Goal: Information Seeking & Learning: Learn about a topic

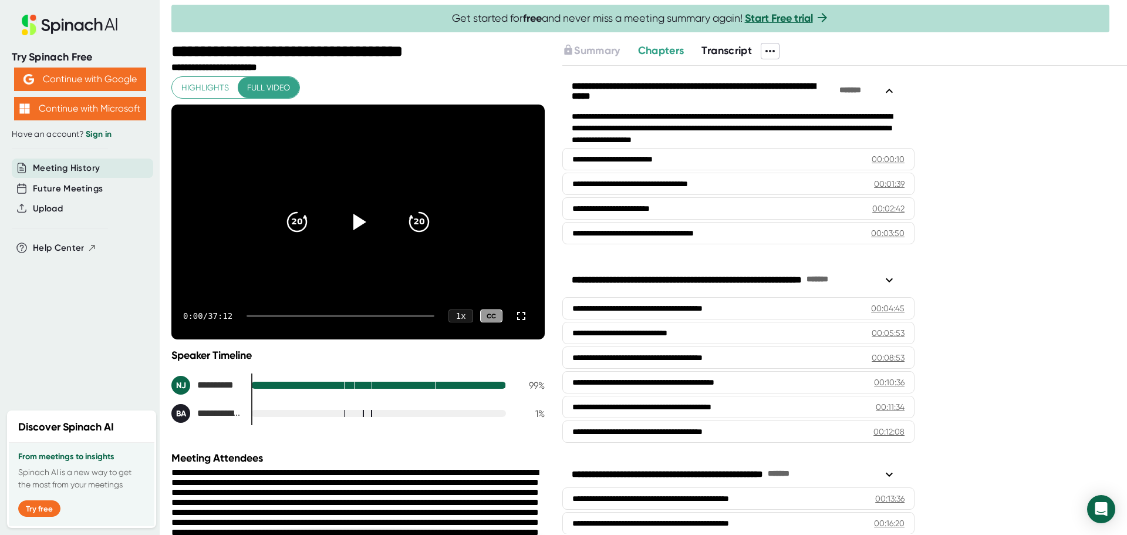
click at [738, 49] on span "Transcript" at bounding box center [727, 50] width 50 height 13
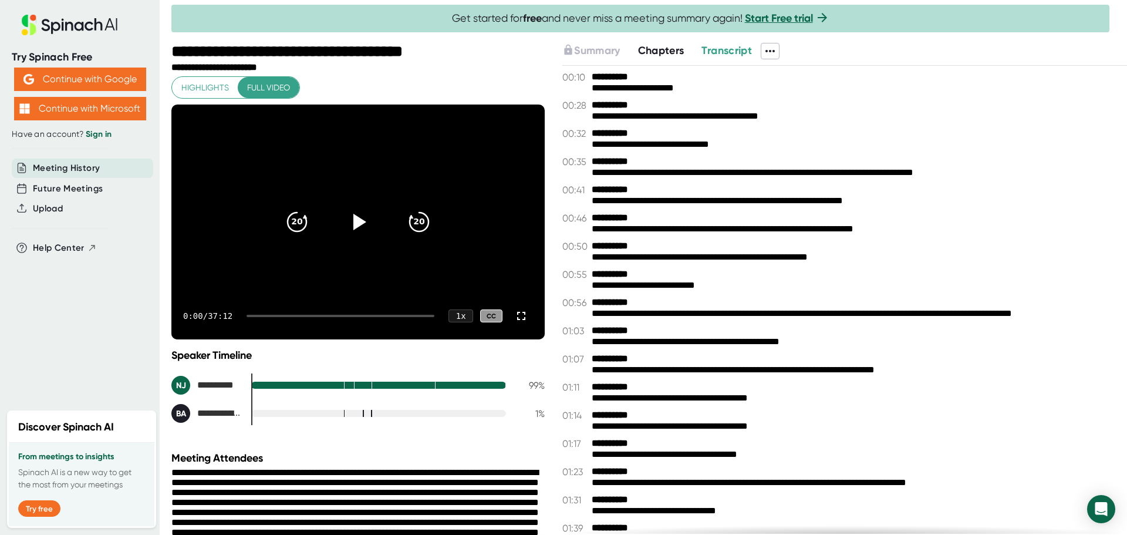
click at [672, 50] on span "Chapters" at bounding box center [661, 50] width 46 height 13
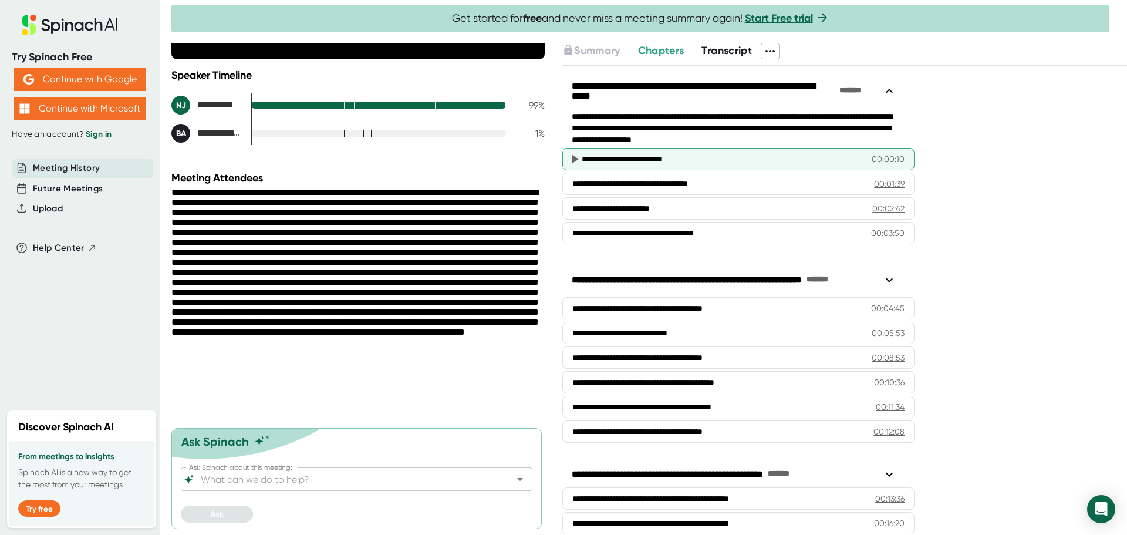
click at [626, 156] on div "**********" at bounding box center [718, 159] width 272 height 12
